Goal: Find specific page/section: Find specific page/section

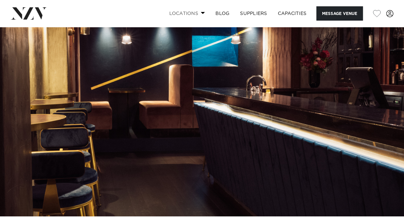
click at [192, 12] on link "Locations" at bounding box center [187, 13] width 47 height 14
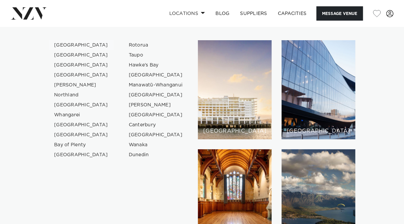
click at [75, 47] on link "[GEOGRAPHIC_DATA]" at bounding box center [81, 45] width 65 height 10
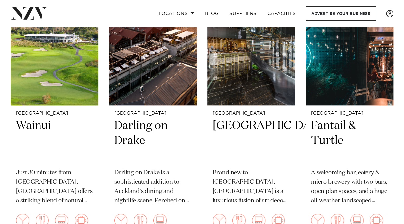
scroll to position [1358, 0]
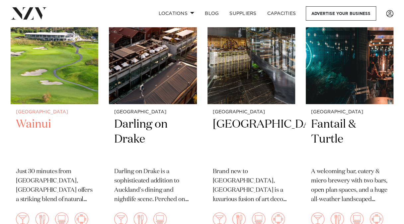
click at [56, 63] on img at bounding box center [55, 45] width 88 height 118
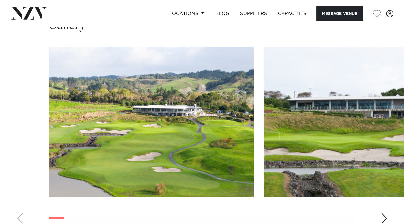
scroll to position [602, 0]
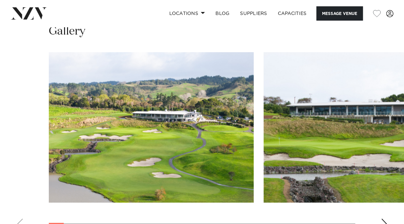
click at [386, 218] on div "Next slide" at bounding box center [384, 223] width 7 height 11
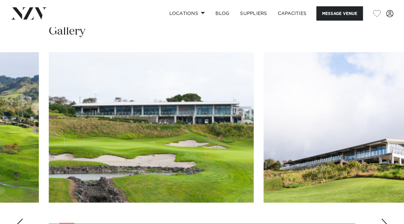
click at [386, 218] on div "Next slide" at bounding box center [384, 223] width 7 height 11
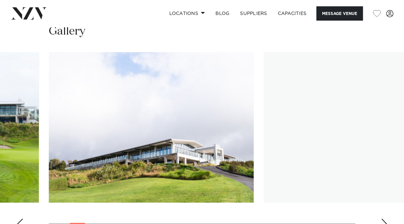
click at [386, 218] on div "Next slide" at bounding box center [384, 223] width 7 height 11
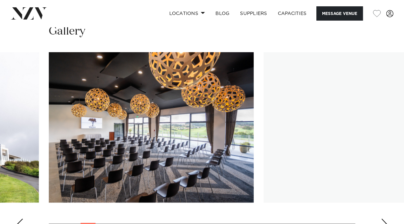
click at [386, 218] on div "Next slide" at bounding box center [384, 223] width 7 height 11
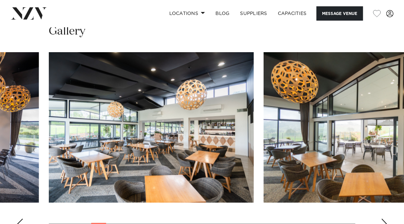
click at [386, 218] on div "Next slide" at bounding box center [384, 223] width 7 height 11
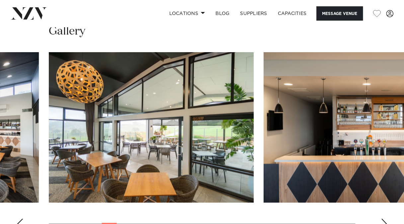
click at [386, 218] on div "Next slide" at bounding box center [384, 223] width 7 height 11
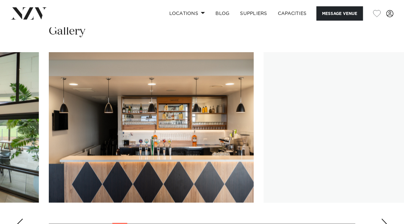
click at [386, 218] on div "Next slide" at bounding box center [384, 223] width 7 height 11
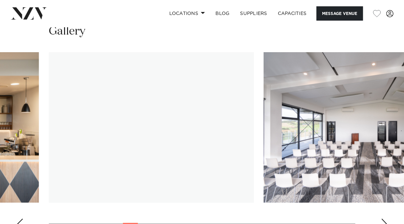
click at [386, 218] on div "Next slide" at bounding box center [384, 223] width 7 height 11
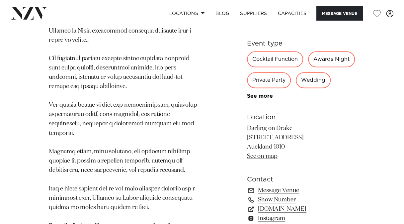
scroll to position [481, 0]
